Goal: Task Accomplishment & Management: Manage account settings

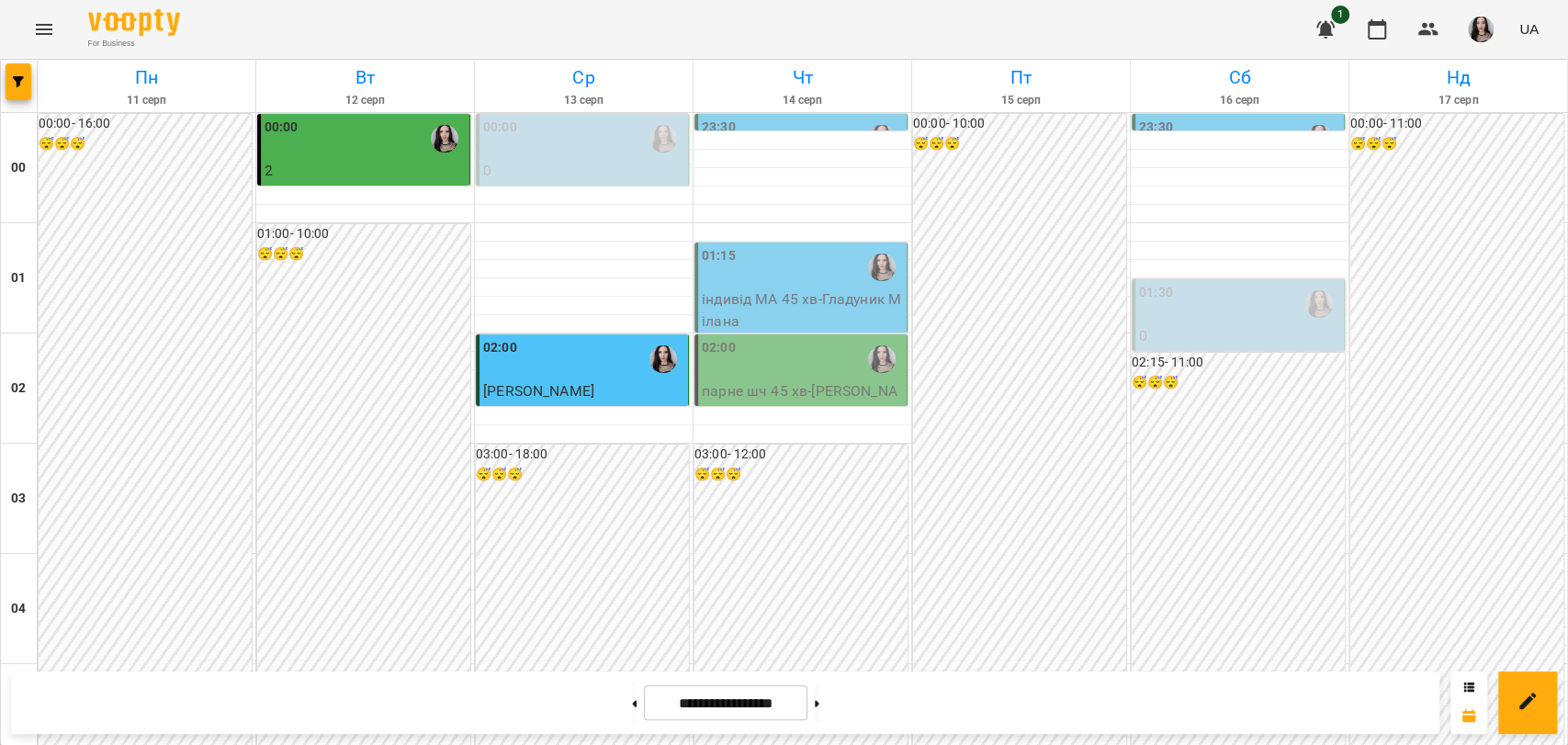
scroll to position [1887, 0]
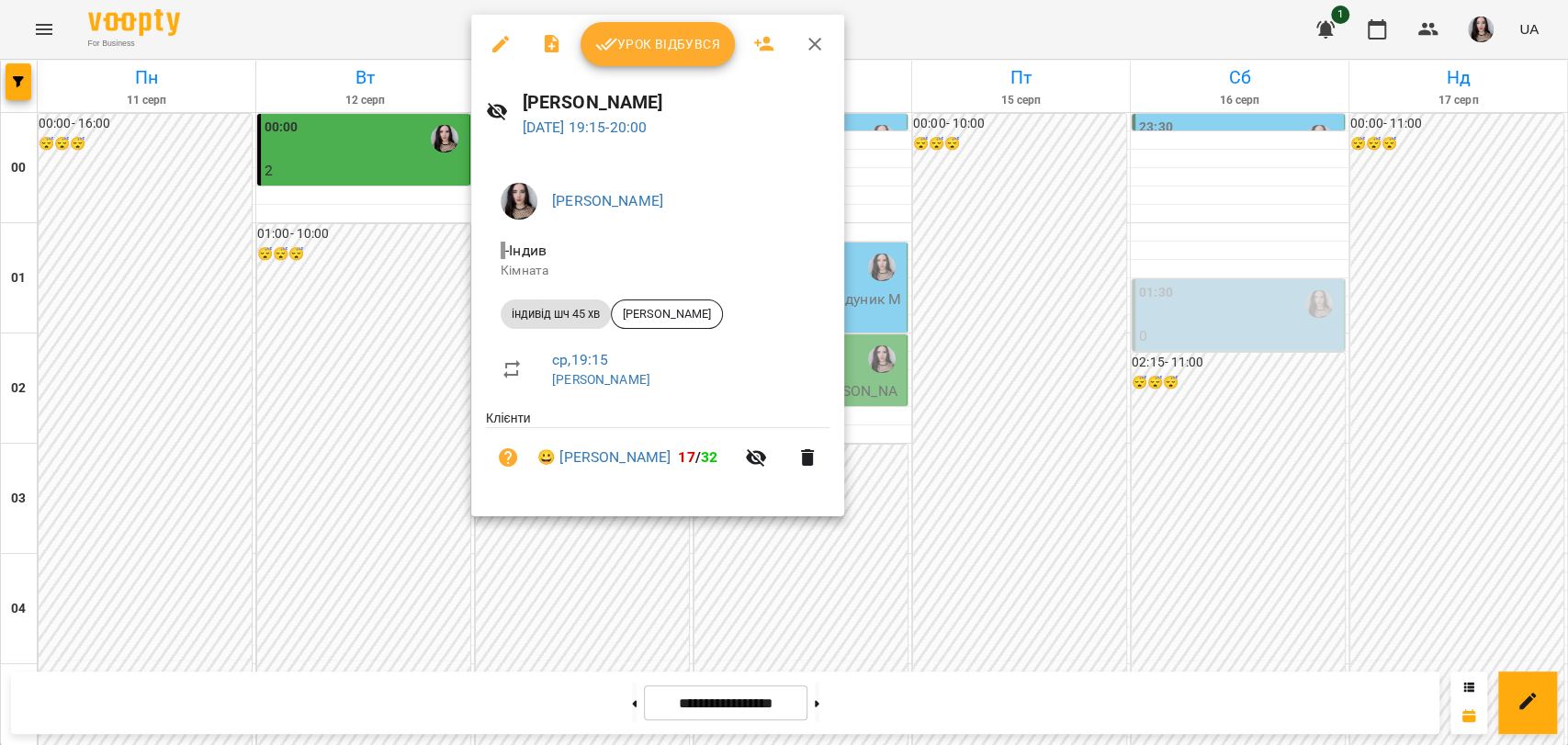
click at [646, 35] on span "Урок відбувся" at bounding box center [657, 44] width 125 height 22
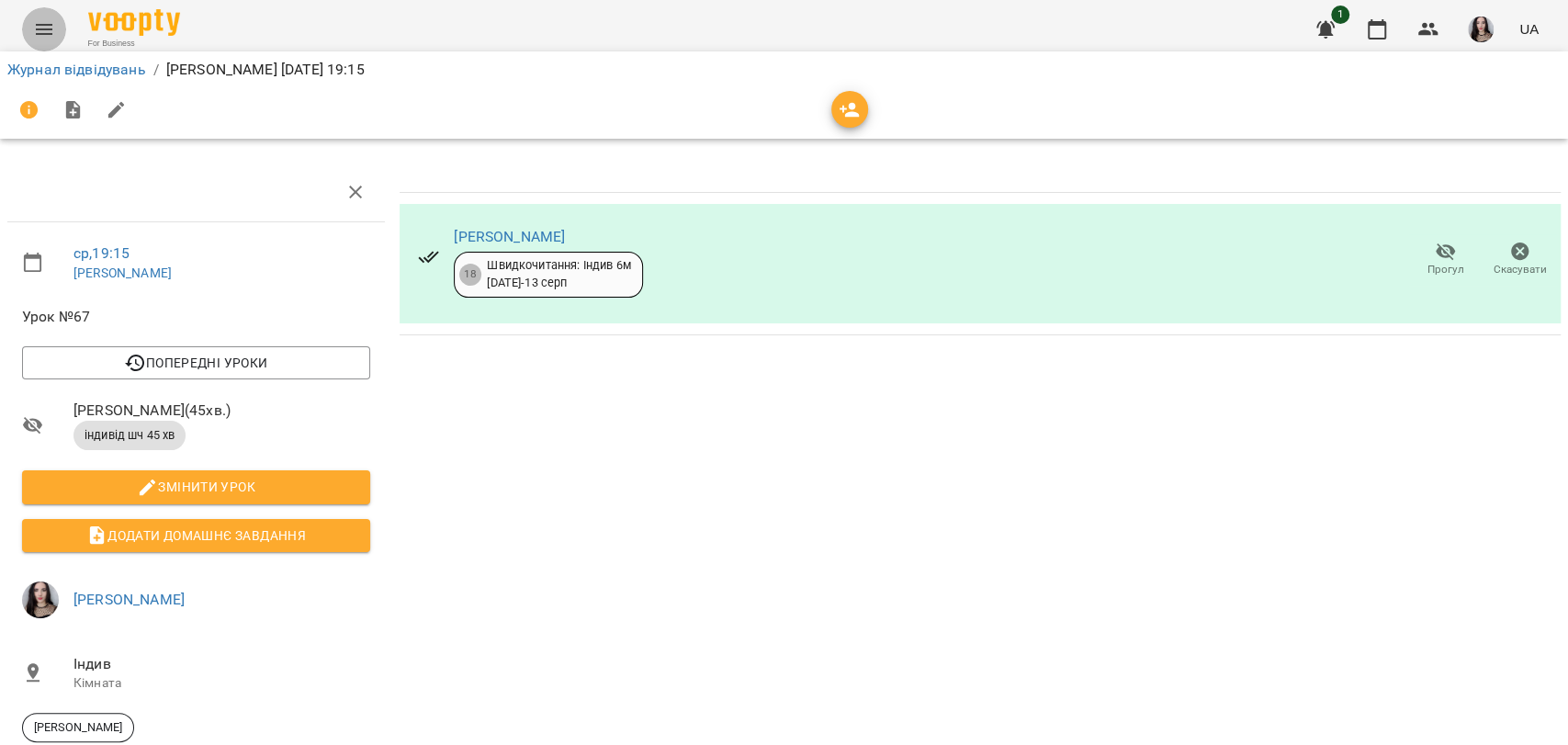
click at [35, 36] on icon "Menu" at bounding box center [44, 29] width 22 height 22
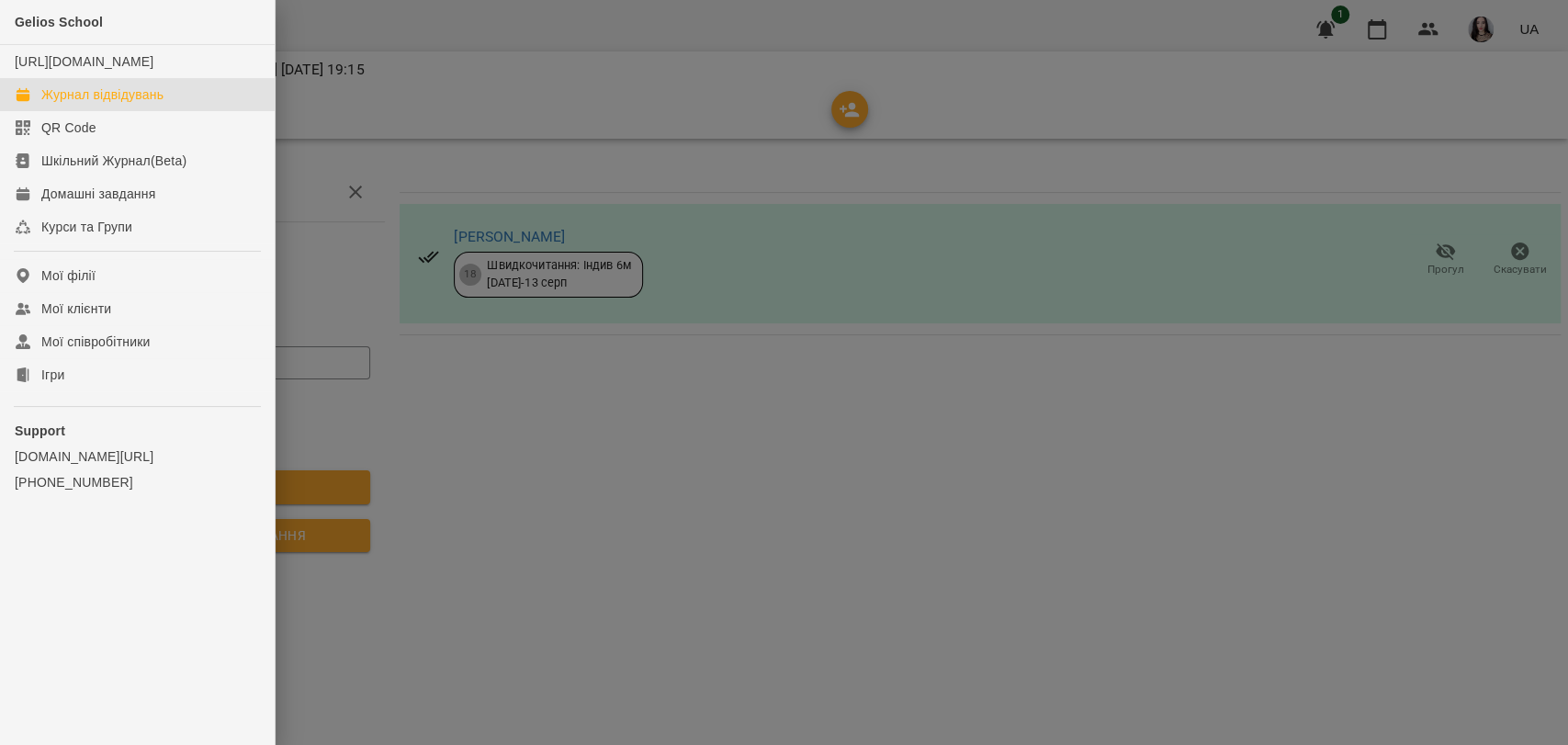
click at [64, 104] on div "Журнал відвідувань" at bounding box center [102, 94] width 122 height 18
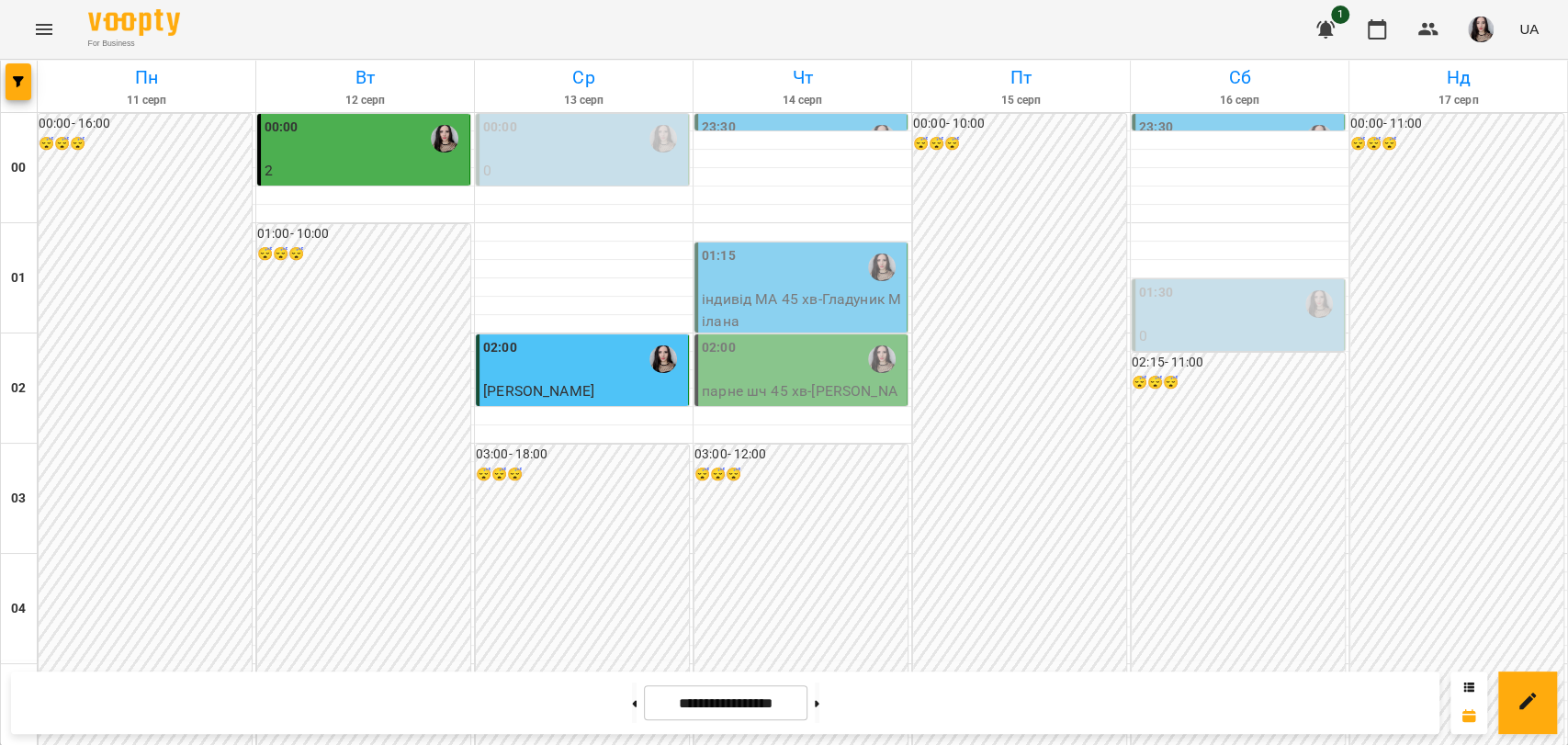
scroll to position [2037, 0]
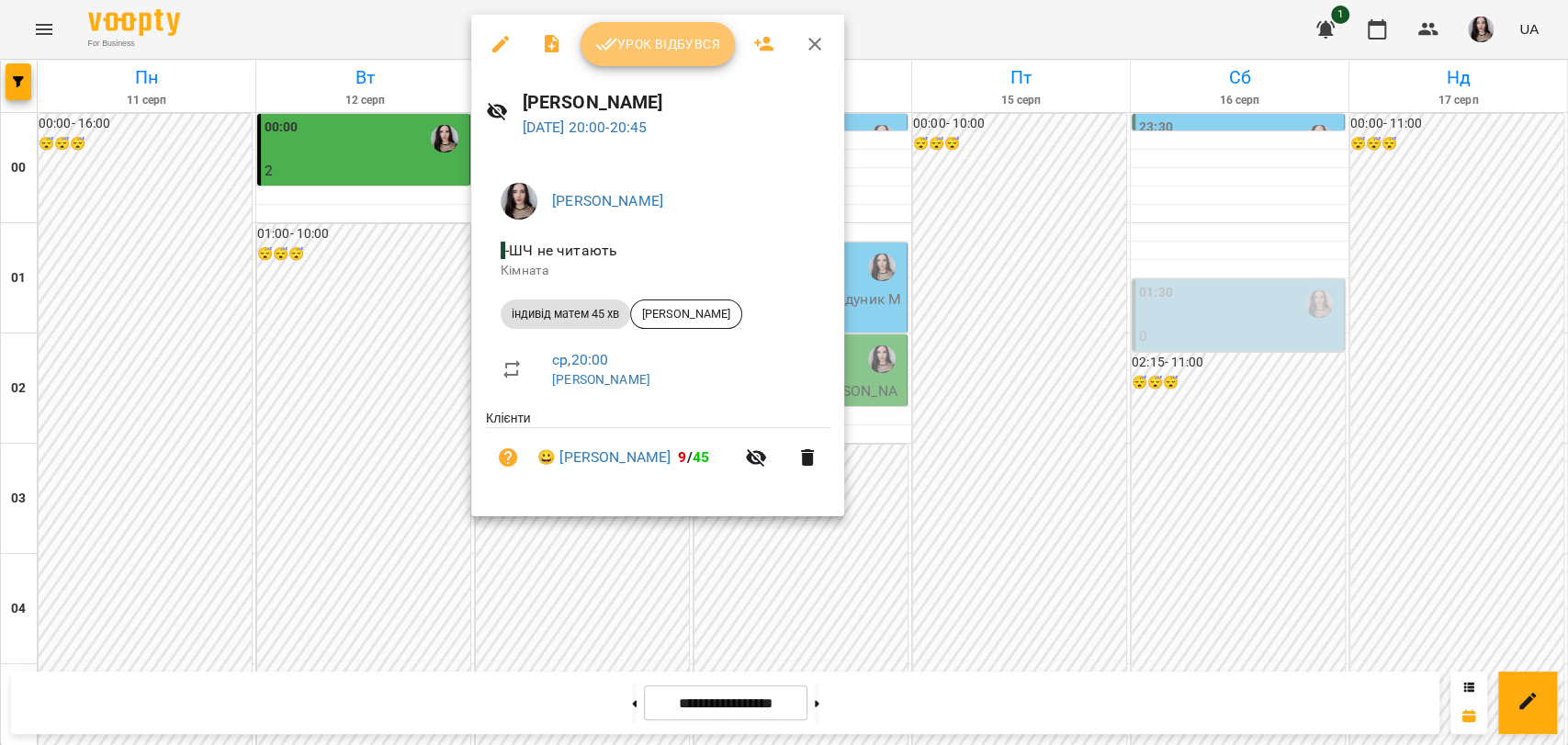
click at [666, 44] on span "Урок відбувся" at bounding box center [657, 44] width 125 height 22
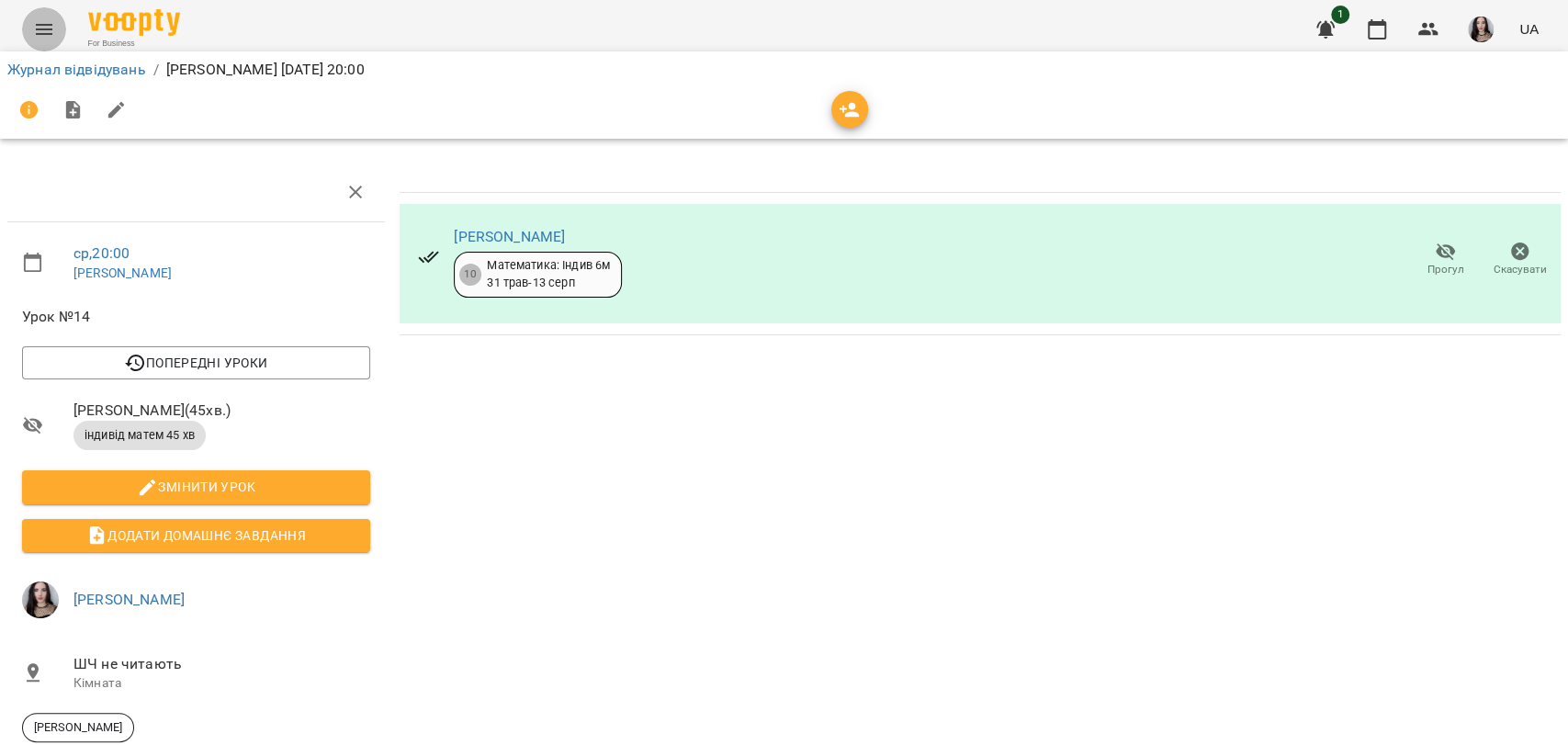
click at [51, 43] on button "Menu" at bounding box center [44, 29] width 44 height 44
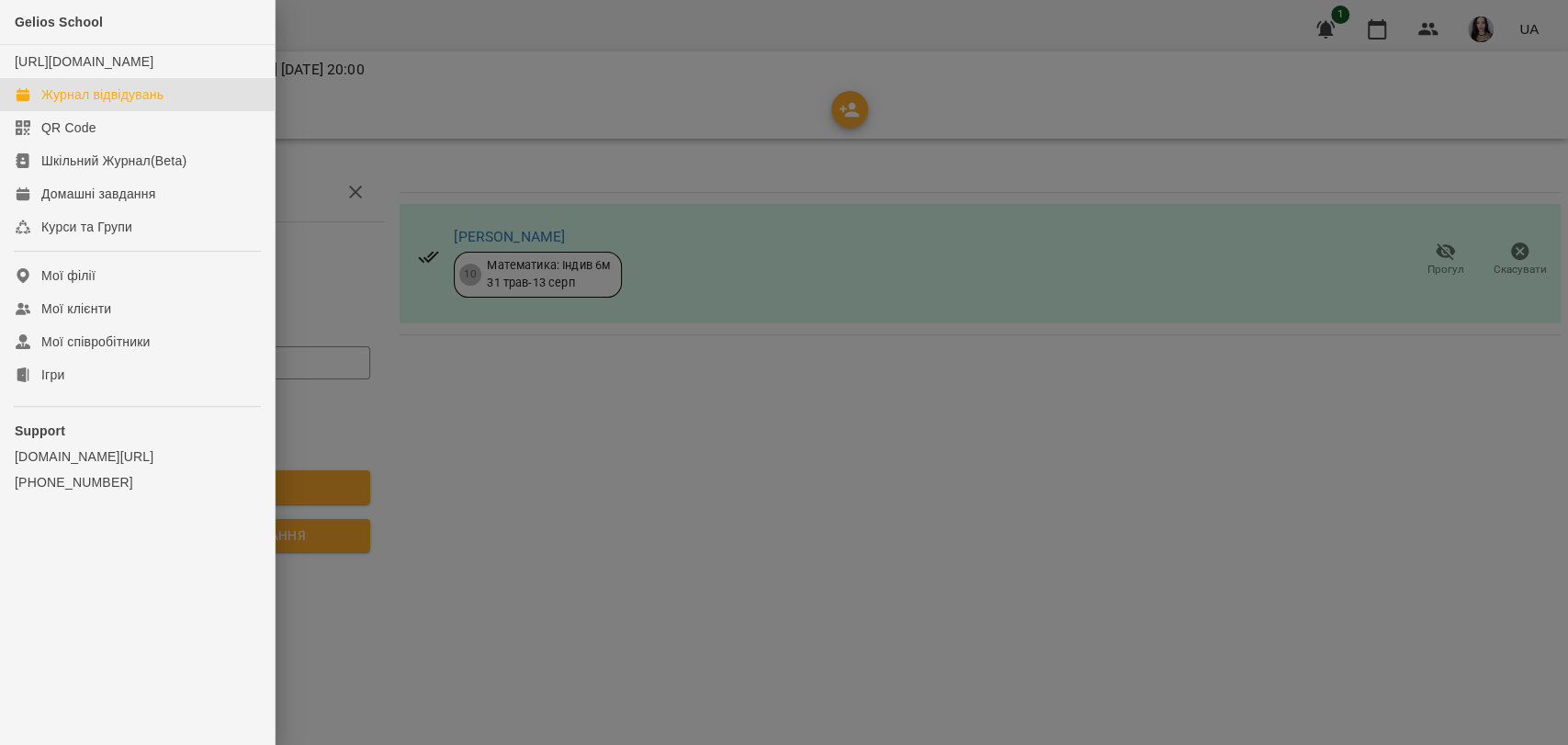
click at [145, 99] on link "Журнал відвідувань" at bounding box center [137, 94] width 275 height 33
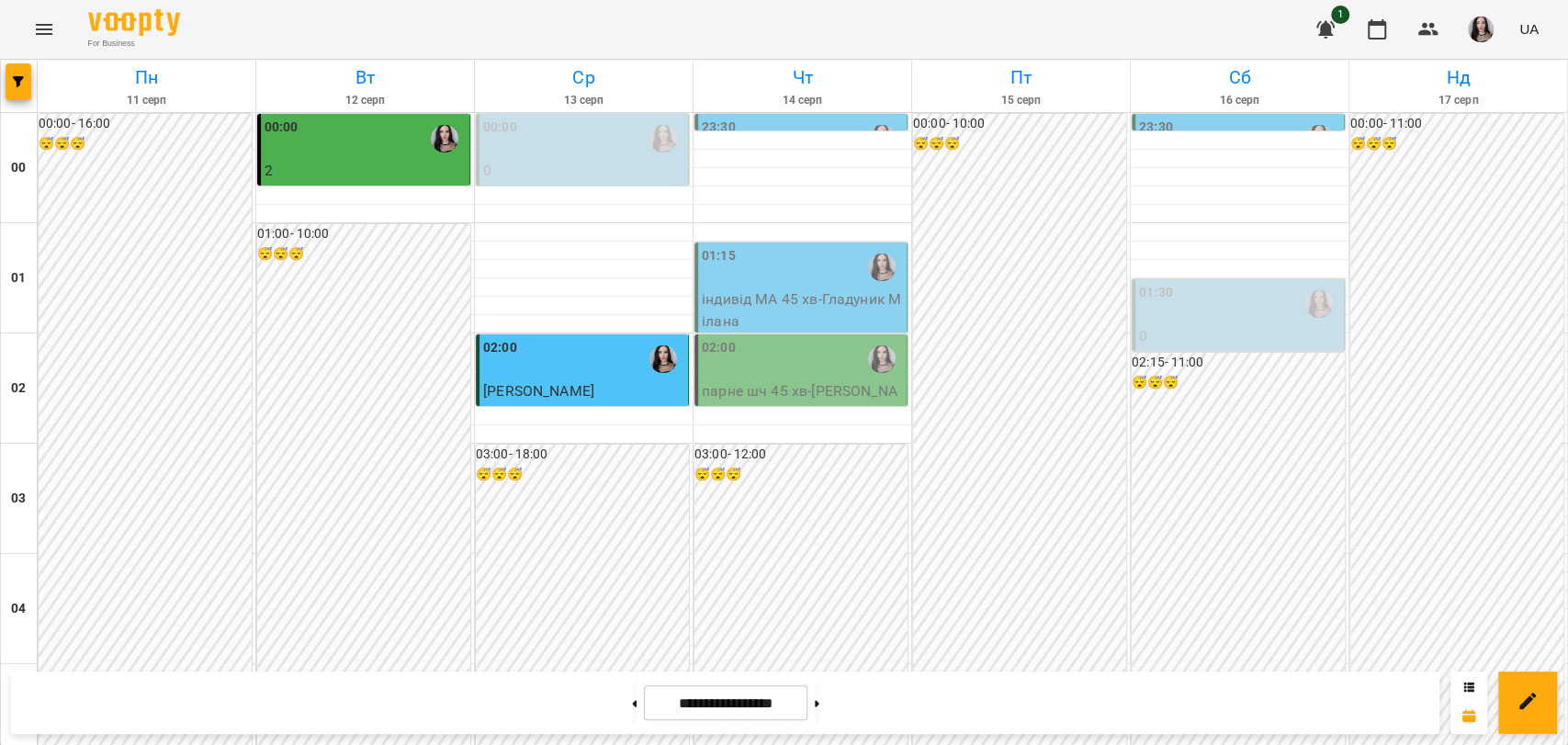
scroll to position [2098, 0]
